Goal: Information Seeking & Learning: Learn about a topic

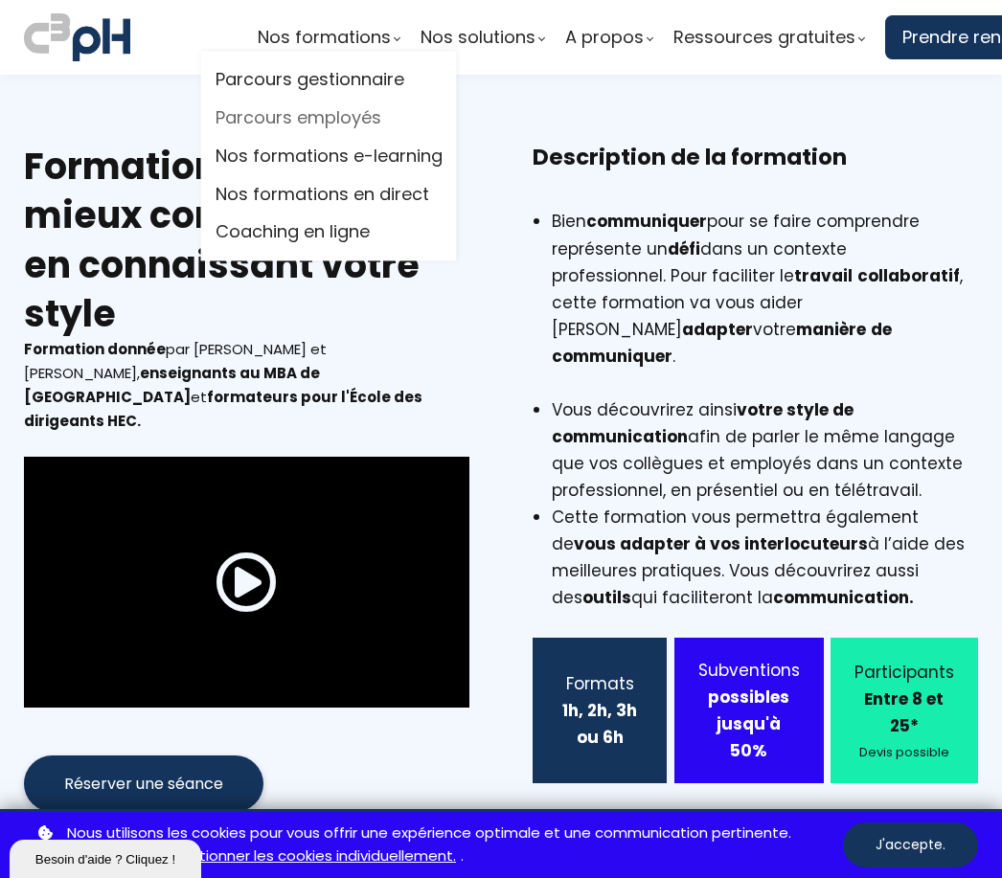
click at [348, 122] on link "Parcours employés" at bounding box center [329, 118] width 227 height 29
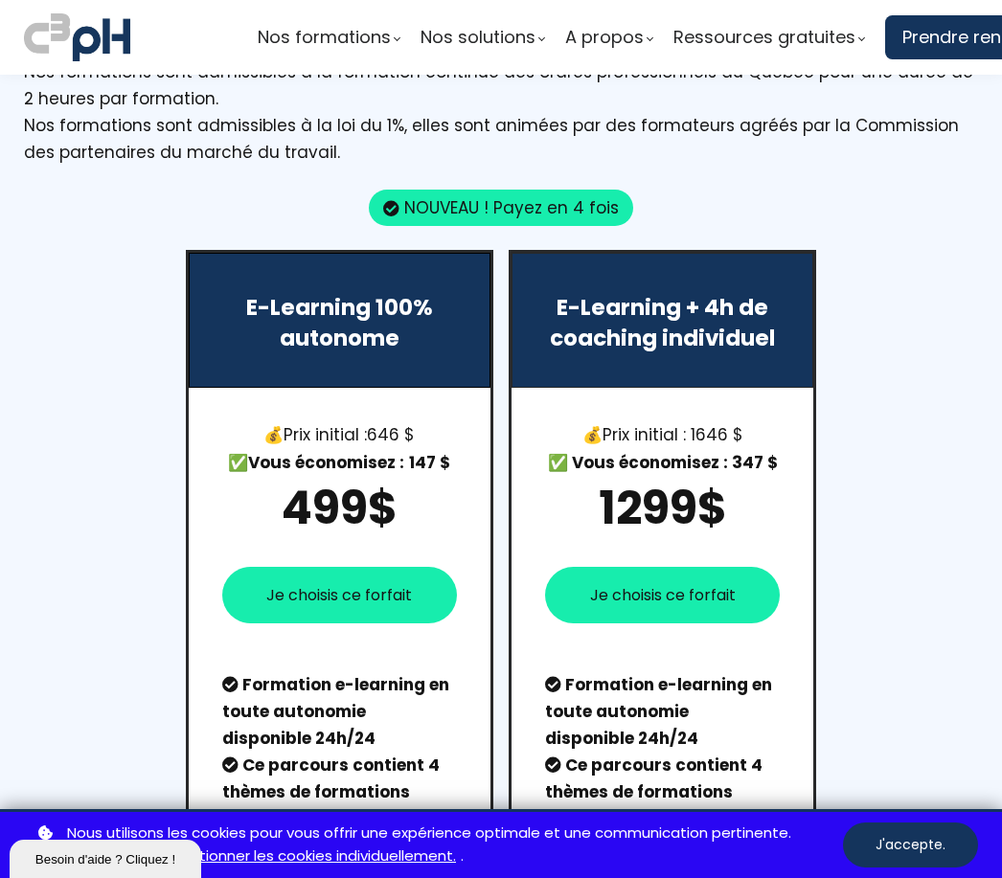
scroll to position [1415, 0]
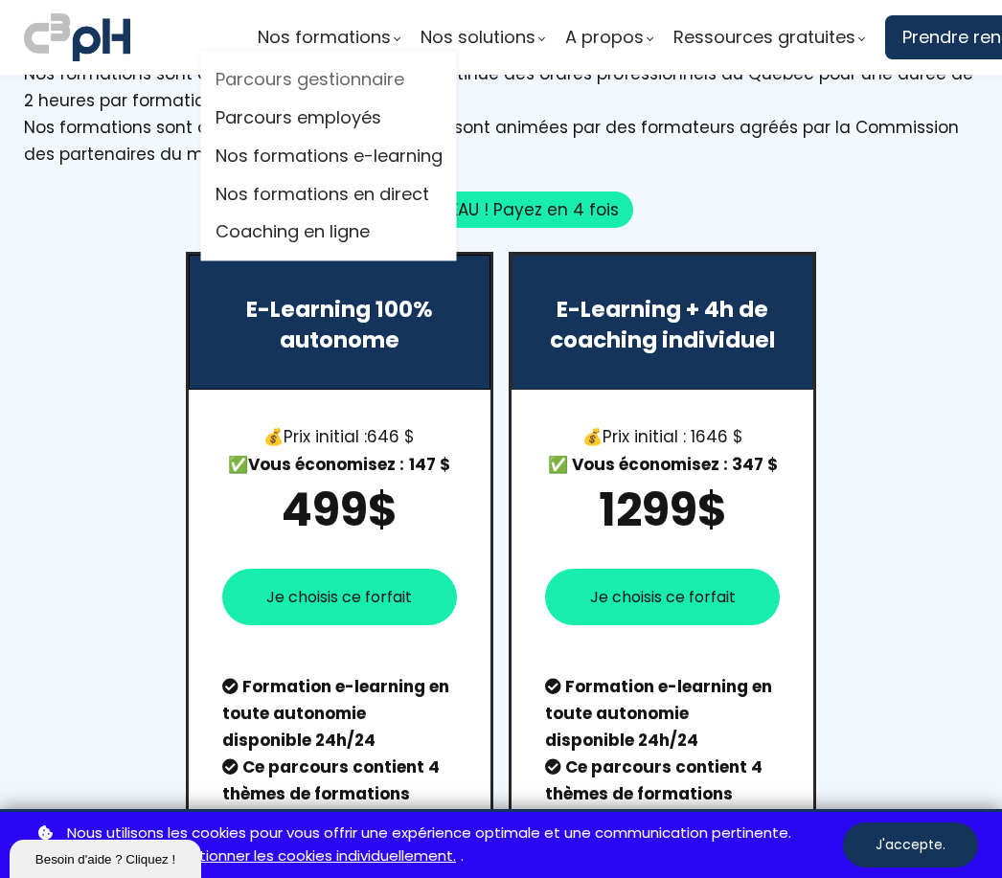
click at [277, 81] on link "Parcours gestionnaire" at bounding box center [329, 80] width 227 height 29
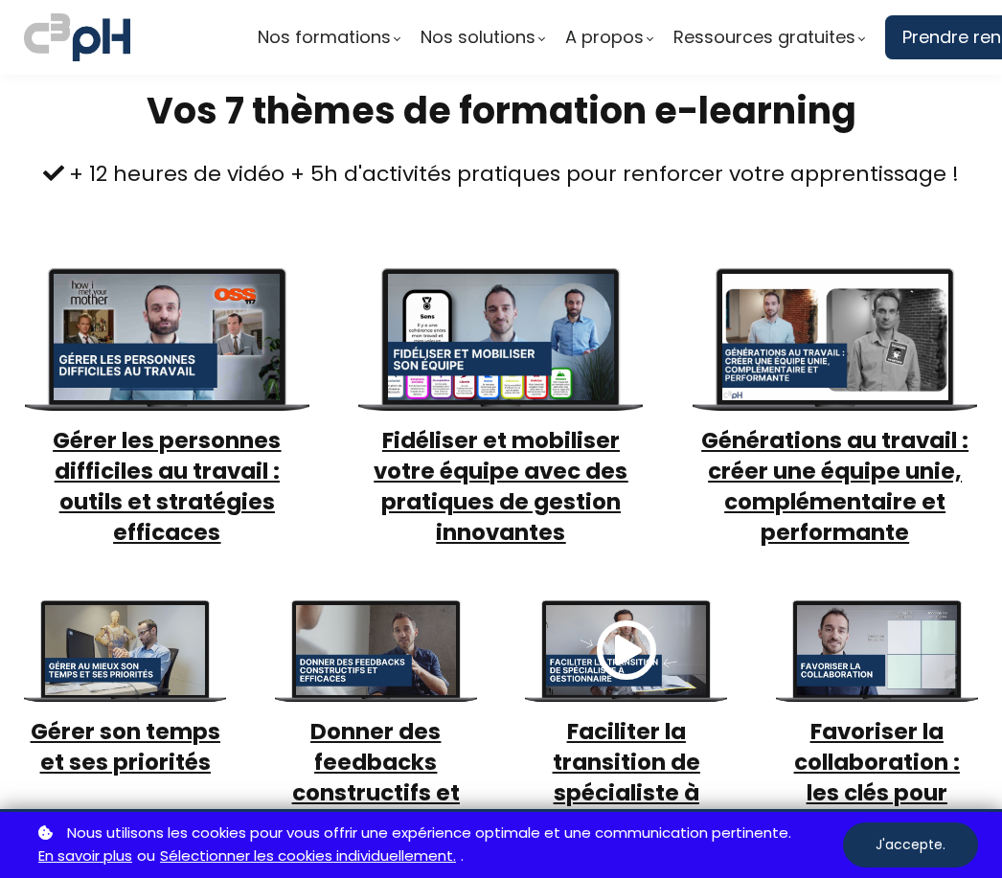
scroll to position [721, 0]
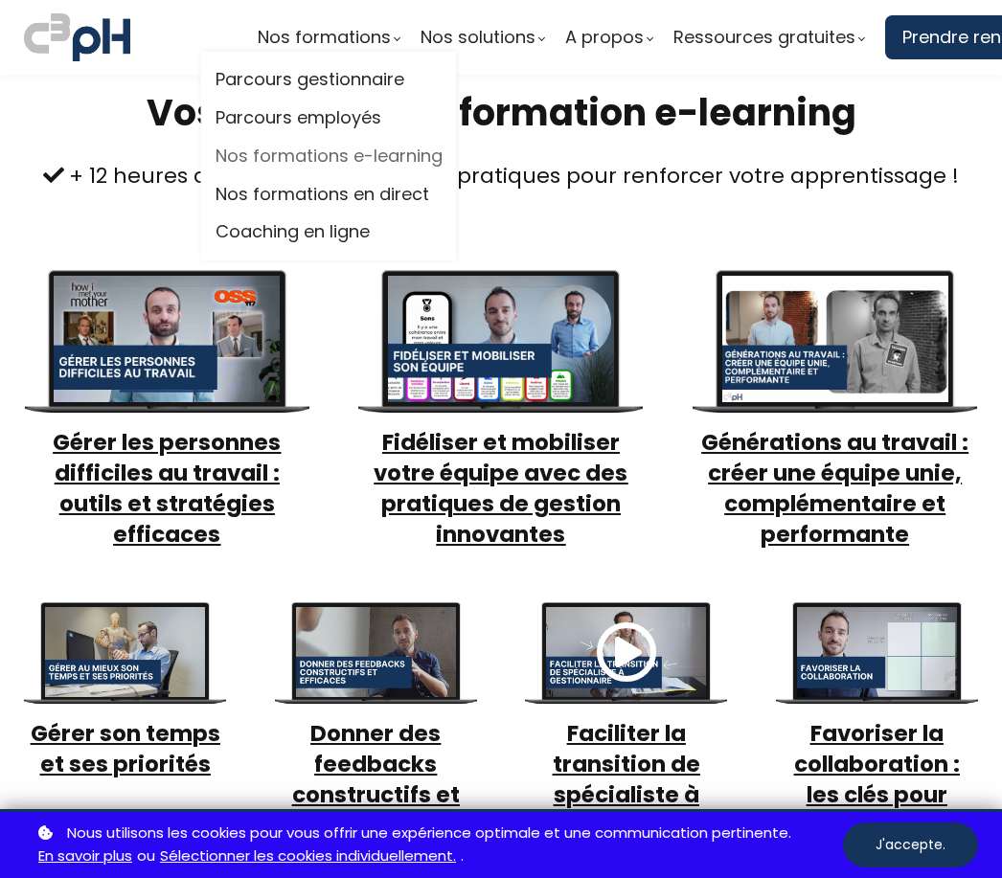
click at [239, 154] on link "Nos formations e-learning" at bounding box center [329, 156] width 227 height 29
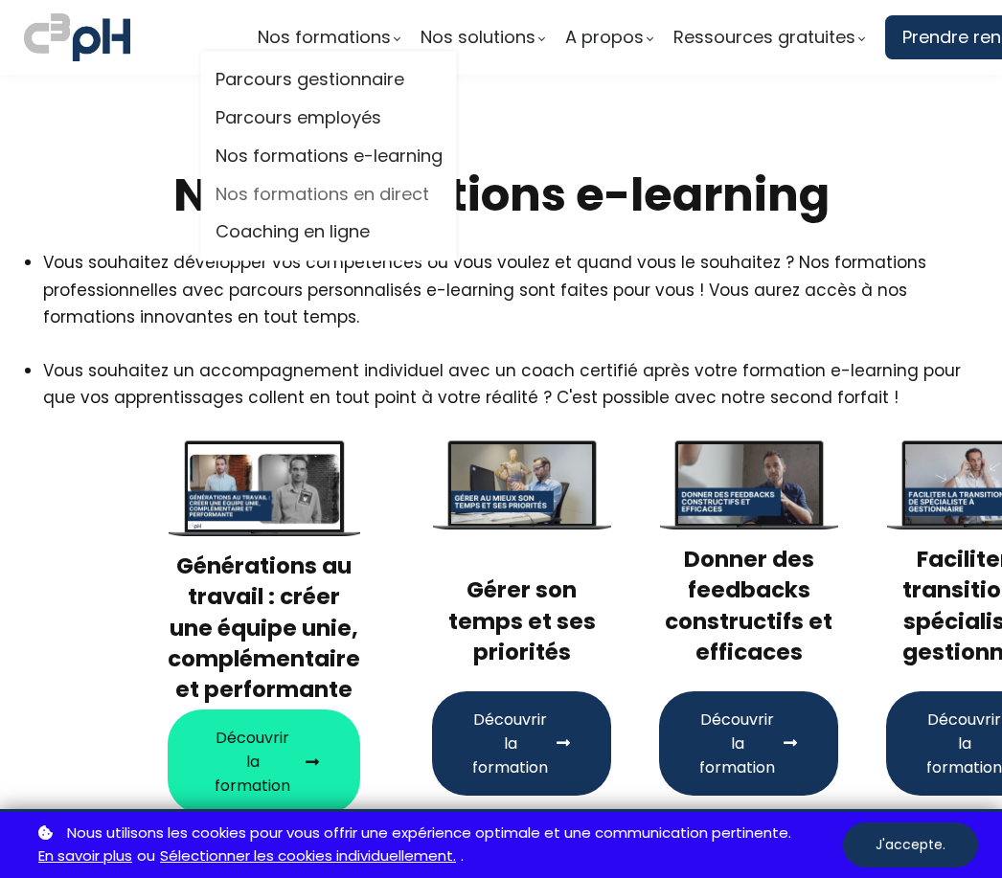
click at [251, 195] on link "Nos formations en direct" at bounding box center [329, 194] width 227 height 29
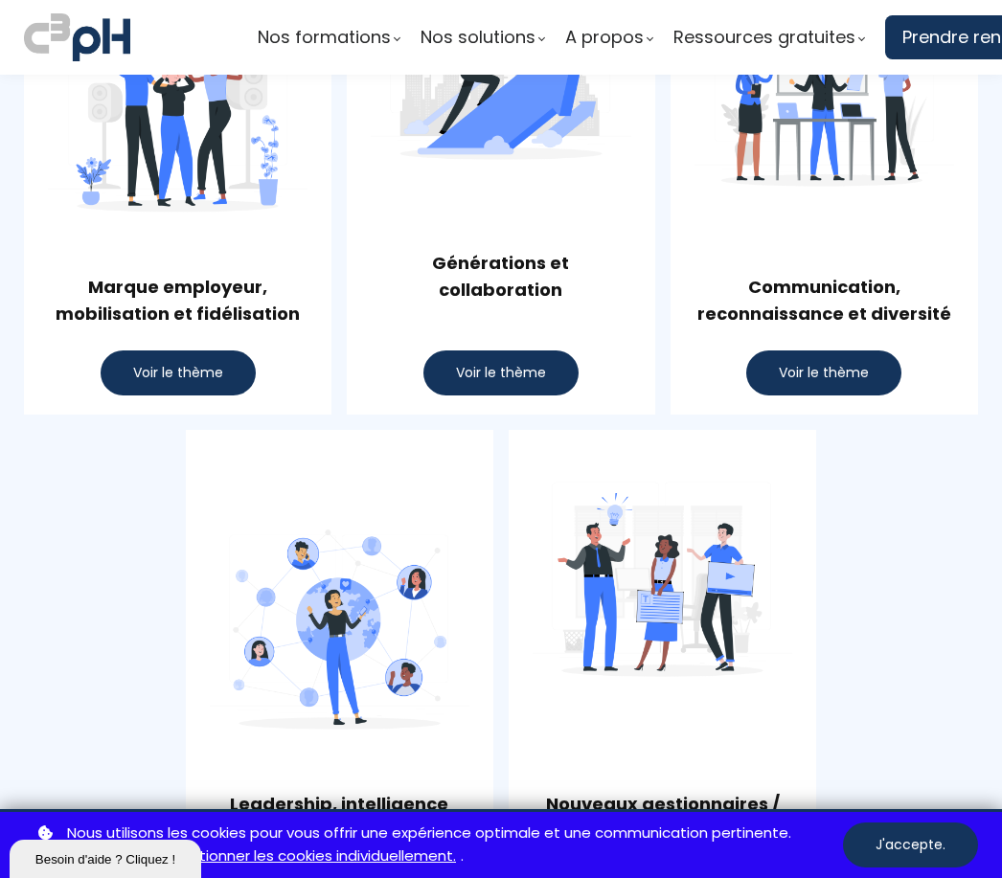
scroll to position [1347, 0]
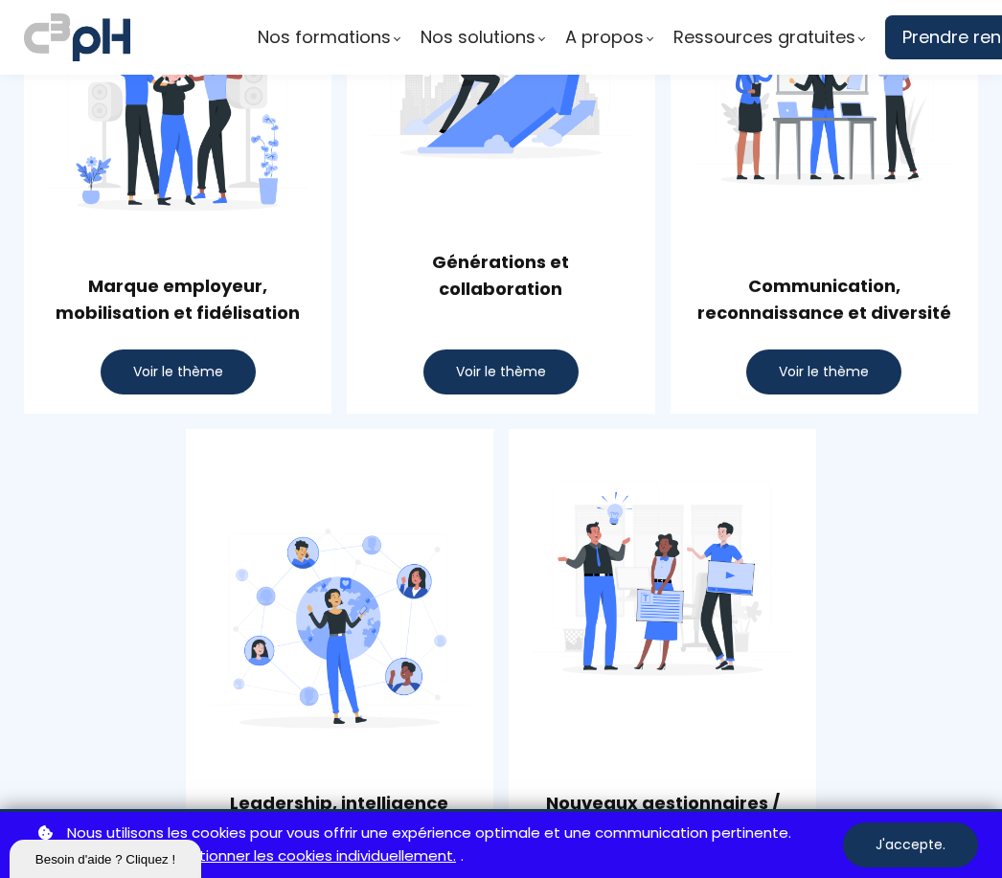
click at [810, 362] on span "Voir le thème" at bounding box center [824, 372] width 90 height 20
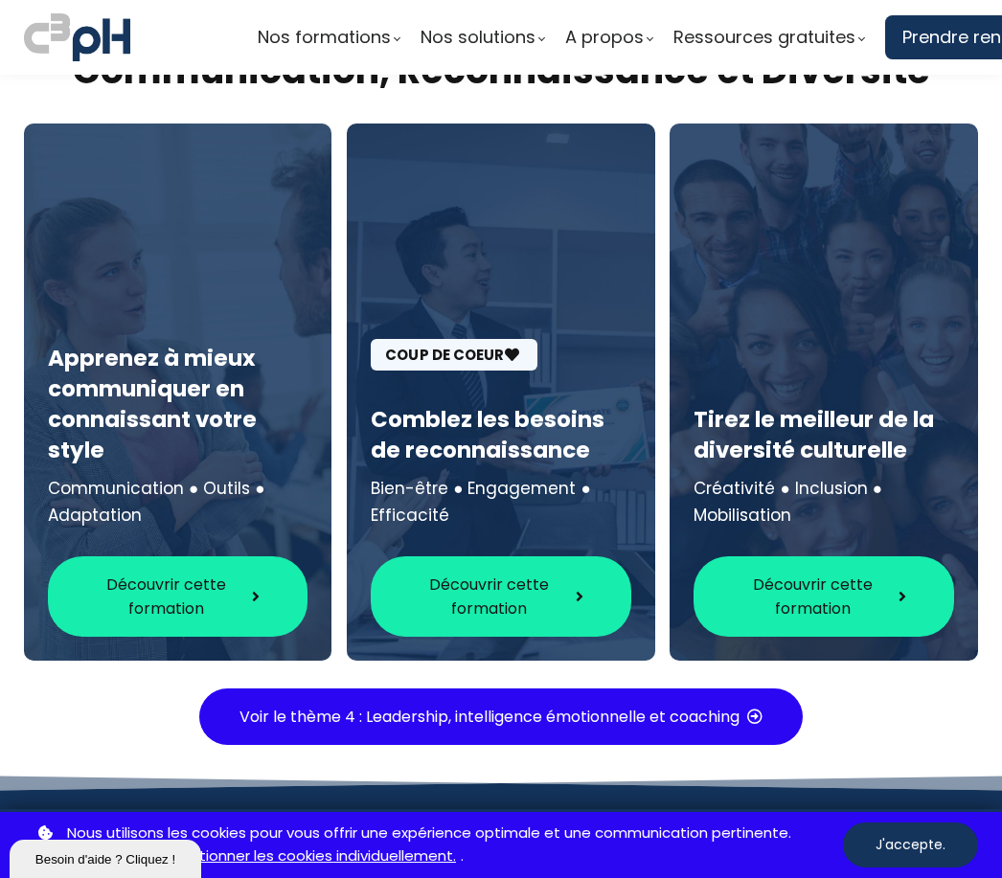
scroll to position [5817, 0]
click at [461, 557] on button "Découvrir cette formation" at bounding box center [501, 597] width 260 height 80
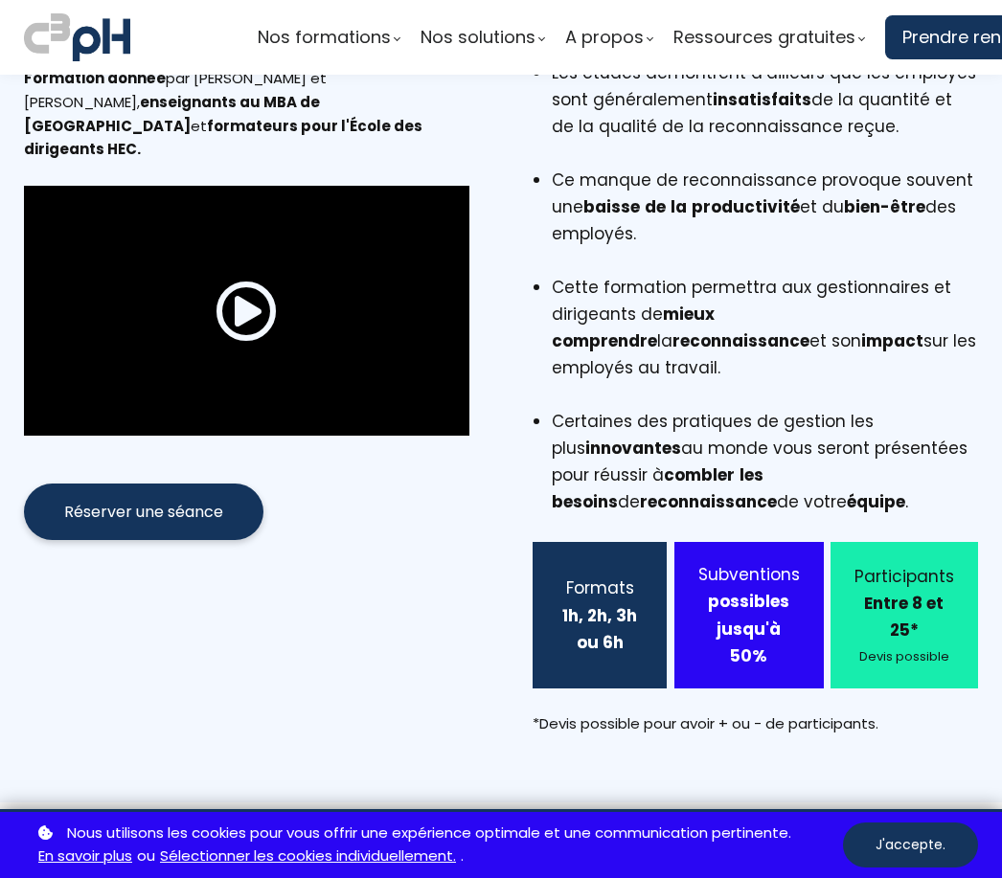
scroll to position [293, 0]
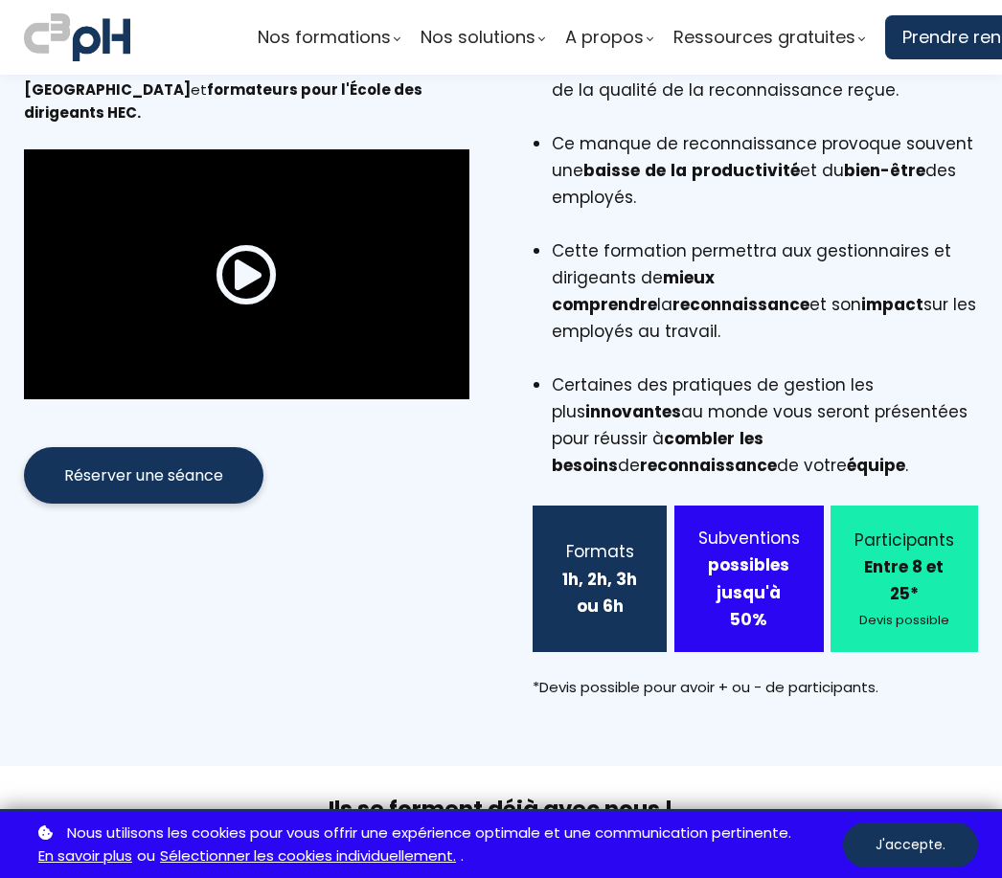
click at [256, 260] on span at bounding box center [246, 274] width 61 height 61
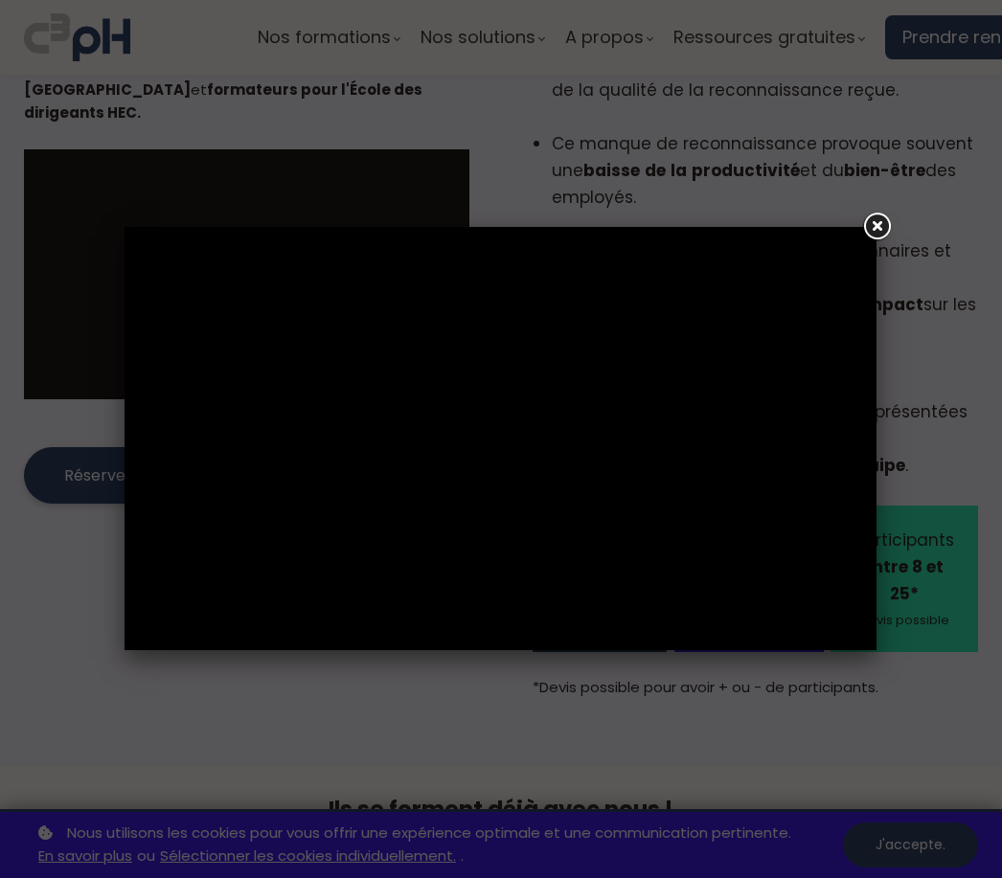
click at [871, 233] on link at bounding box center [876, 227] width 34 height 34
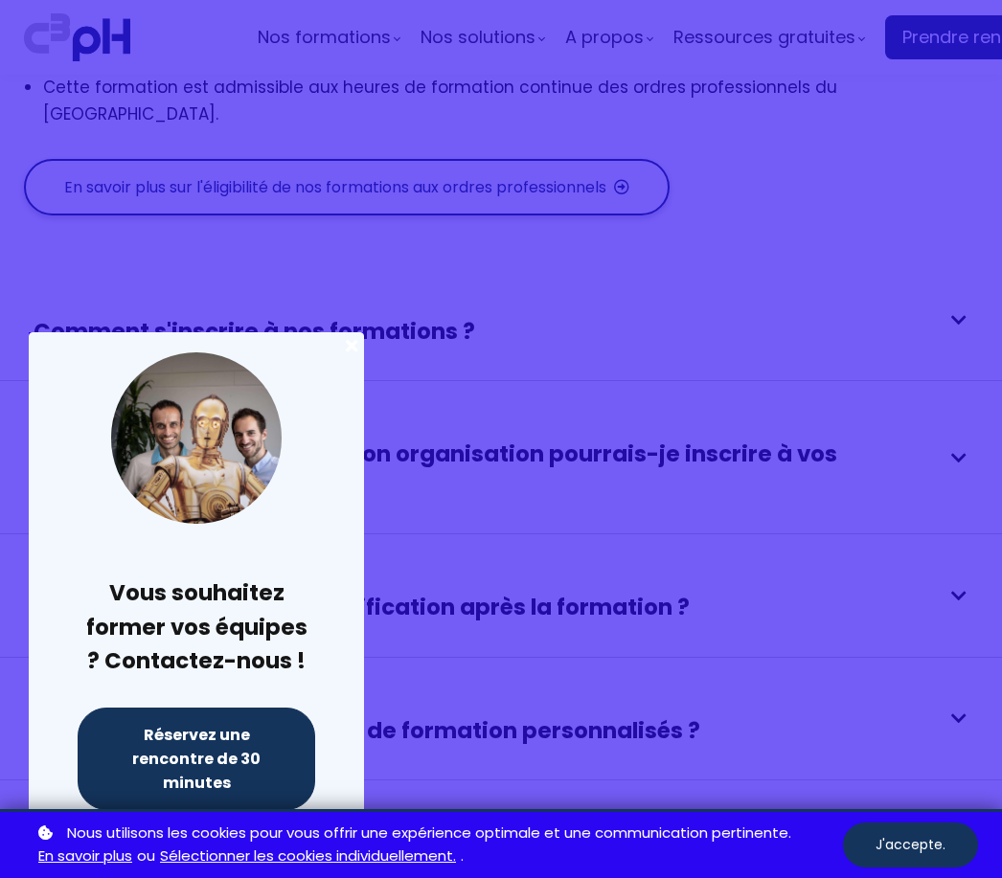
scroll to position [1, 0]
click at [610, 50] on div at bounding box center [501, 439] width 1002 height 878
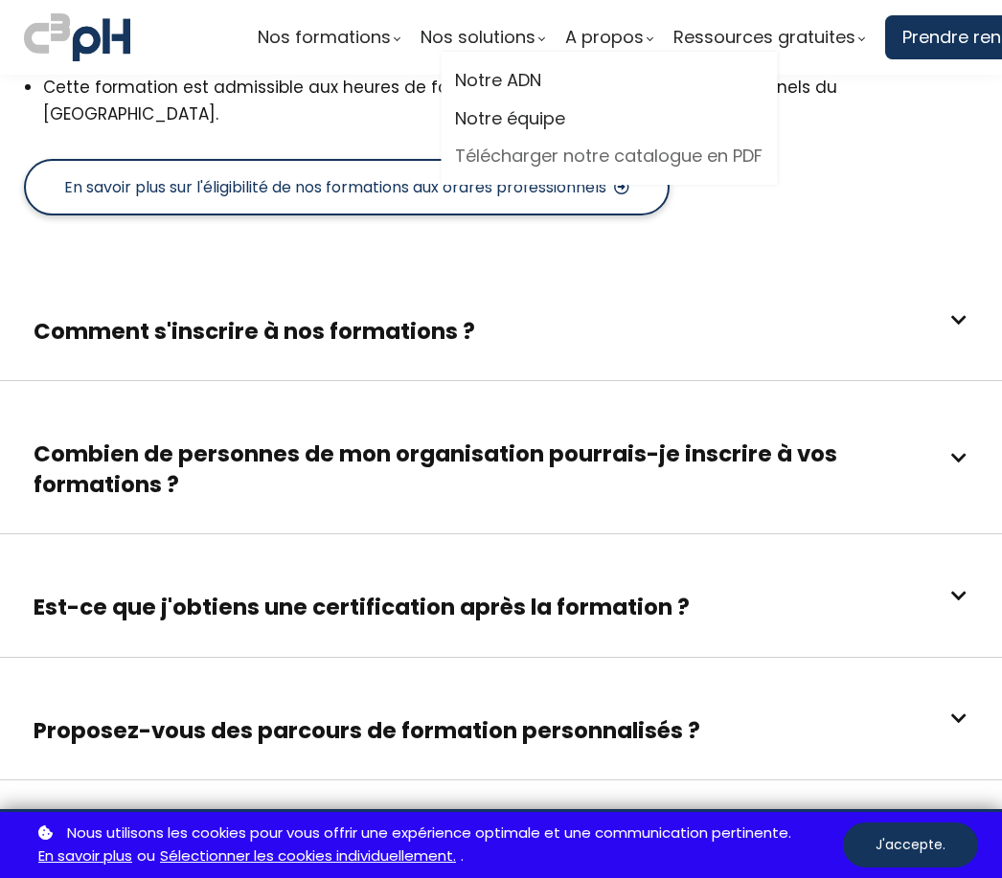
click at [514, 142] on link "Télécharger notre catalogue en PDF" at bounding box center [608, 156] width 307 height 29
click at [522, 116] on link "Notre équipe" at bounding box center [608, 118] width 307 height 29
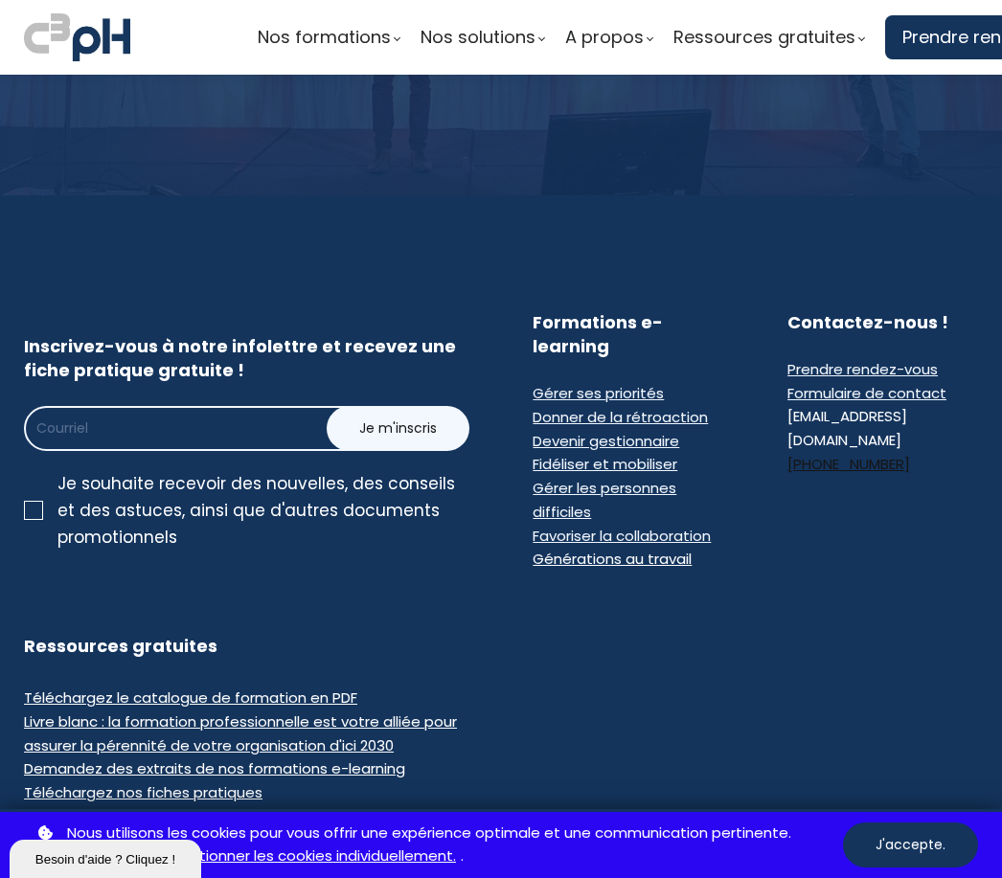
scroll to position [4651, 0]
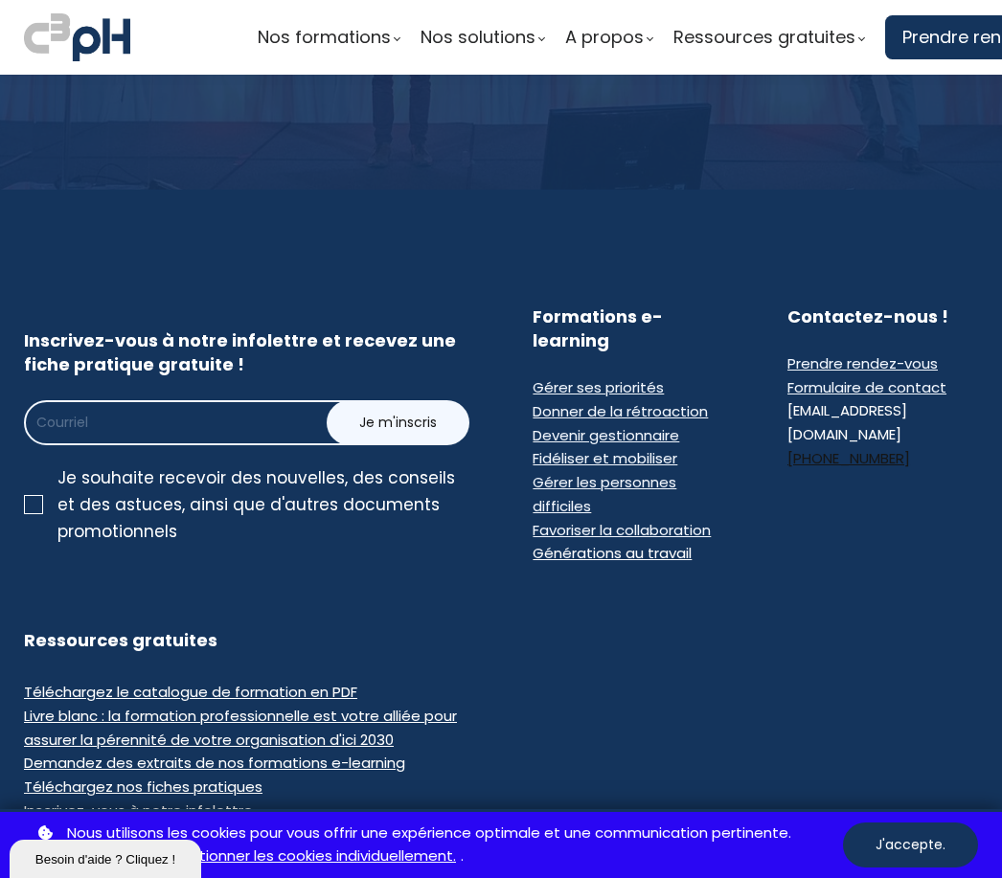
click at [647, 305] on div "Formations e-learning Gérer ses priorités Donner de la rétroaction Devenir gest…" at bounding box center [628, 436] width 239 height 262
click at [625, 377] on span "Gérer ses priorités" at bounding box center [598, 387] width 131 height 20
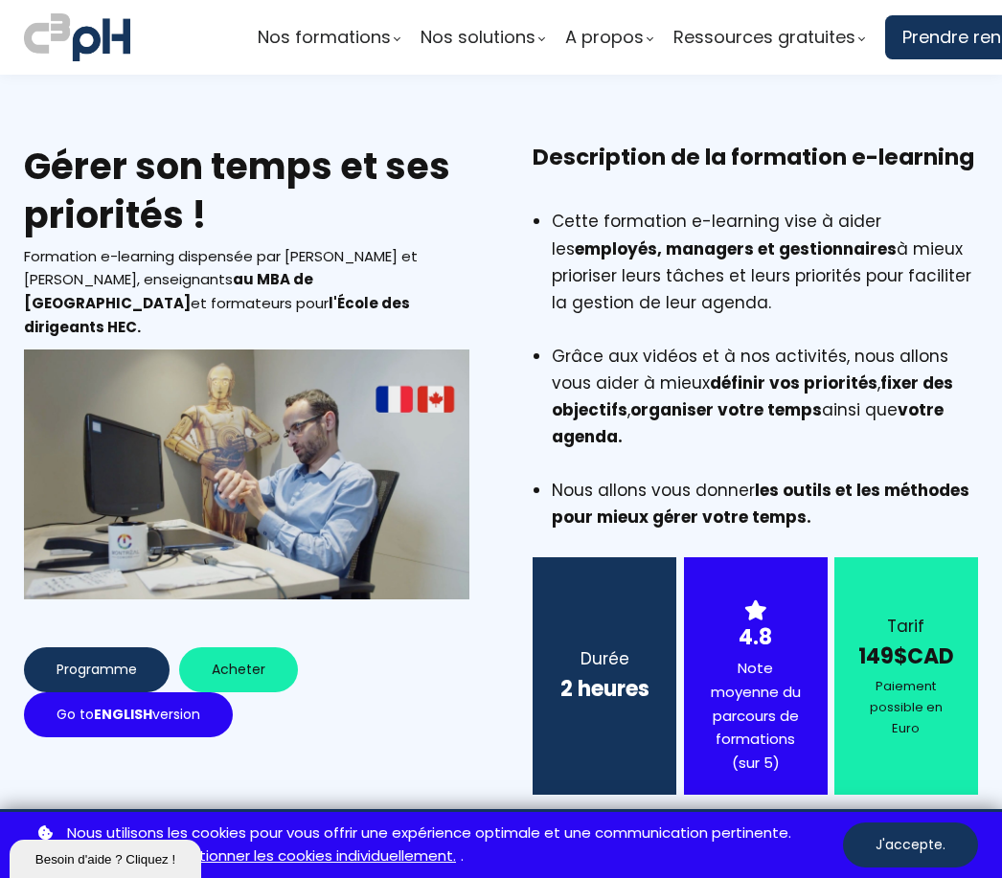
scroll to position [-5, 0]
